Goal: Information Seeking & Learning: Check status

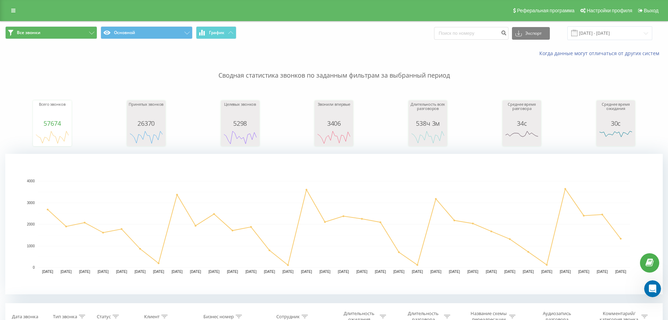
scroll to position [513, 0]
click at [15, 10] on icon at bounding box center [13, 10] width 4 height 5
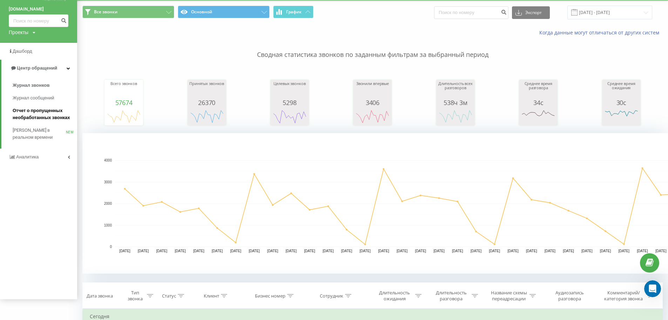
scroll to position [35, 0]
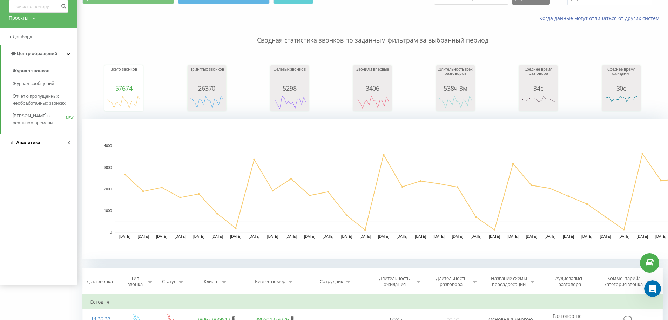
click at [33, 143] on span "Аналитика" at bounding box center [28, 142] width 24 height 5
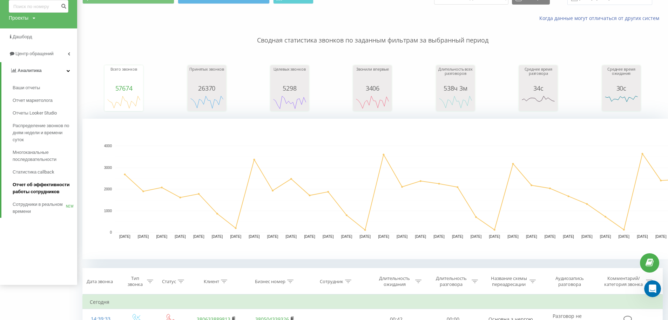
click at [52, 187] on span "Отчет об эффективности работы сотрудников" at bounding box center [43, 188] width 61 height 14
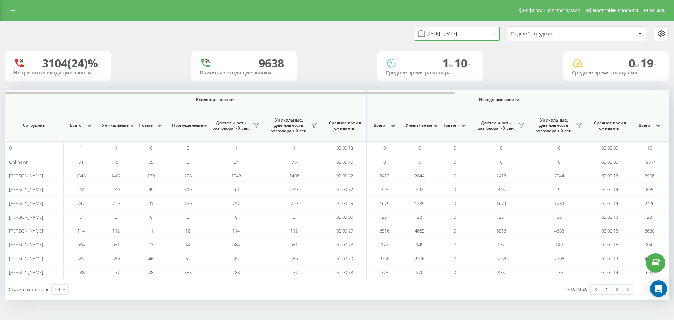
click at [444, 29] on input "[DATE] - [DATE]" at bounding box center [456, 34] width 85 height 14
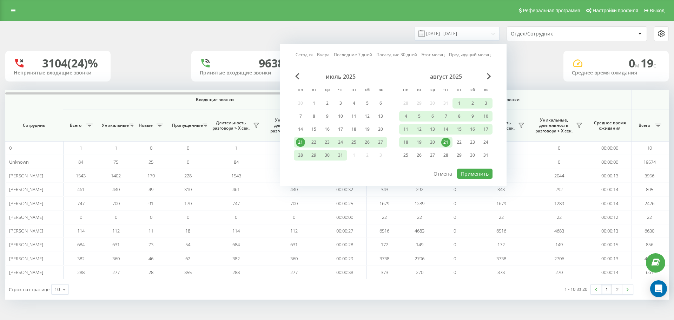
click at [448, 140] on div "21" at bounding box center [445, 142] width 9 height 9
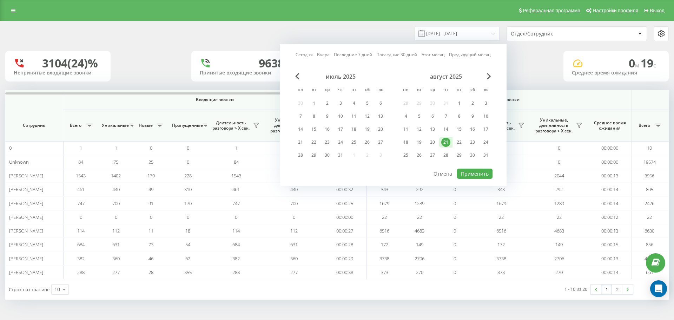
click at [448, 140] on div "21" at bounding box center [445, 142] width 9 height 9
click at [472, 171] on button "Применить" at bounding box center [474, 173] width 35 height 10
type input "[DATE] - [DATE]"
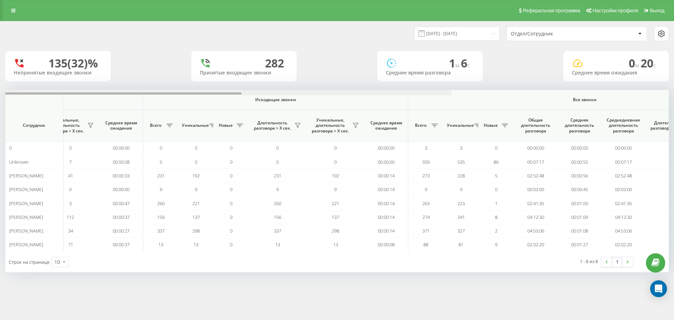
scroll to position [0, 316]
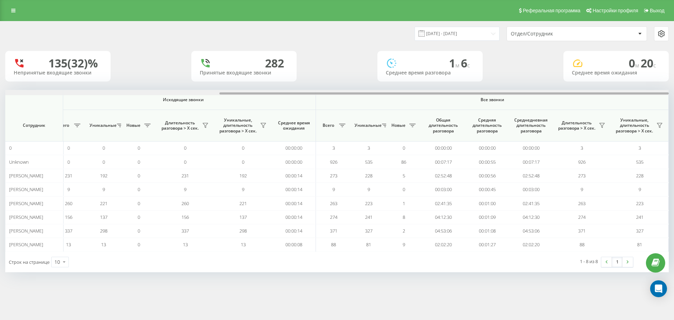
drag, startPoint x: 351, startPoint y: 93, endPoint x: 673, endPoint y: 71, distance: 323.1
click at [673, 71] on div "[DATE] - [DATE] Отдел/Сотрудник 135 (32)% Непринятые входящие звонки 282 Принят…" at bounding box center [337, 153] width 674 height 265
